Goal: Transaction & Acquisition: Purchase product/service

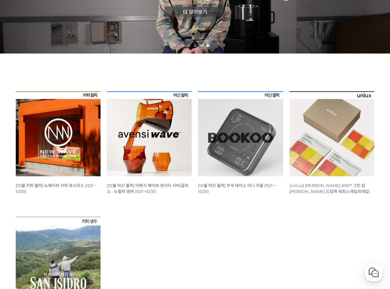
scroll to position [168, 0]
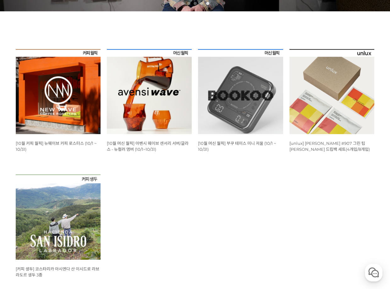
click at [97, 117] on img at bounding box center [58, 91] width 85 height 85
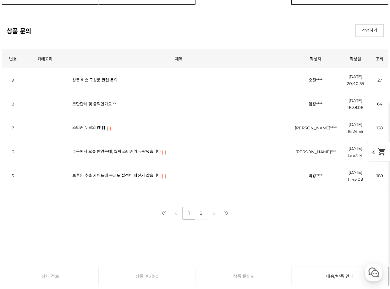
scroll to position [2254, 0]
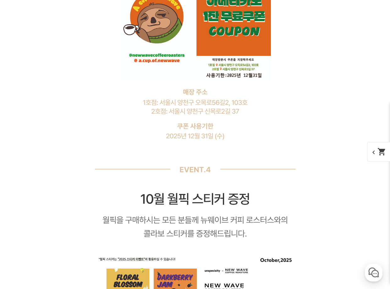
scroll to position [3937, 0]
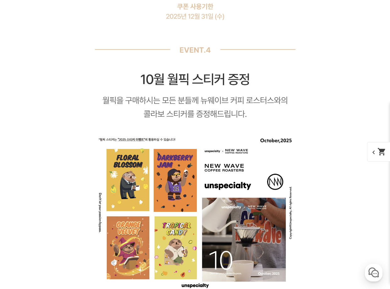
scroll to position [4440, 0]
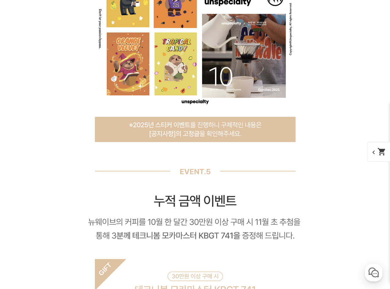
scroll to position [0, 0]
